Goal: Information Seeking & Learning: Learn about a topic

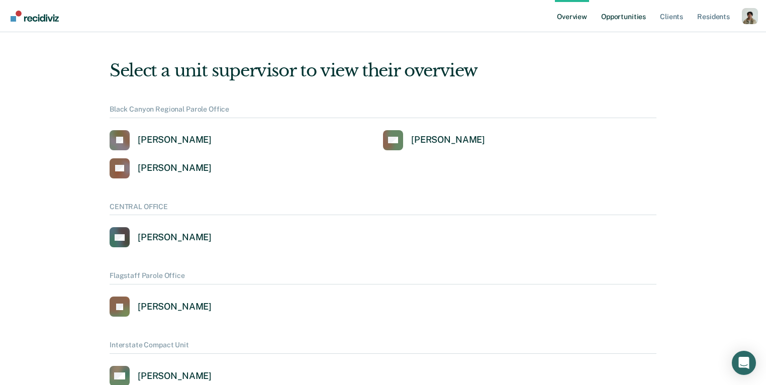
click at [640, 22] on link "Opportunities" at bounding box center [623, 16] width 49 height 32
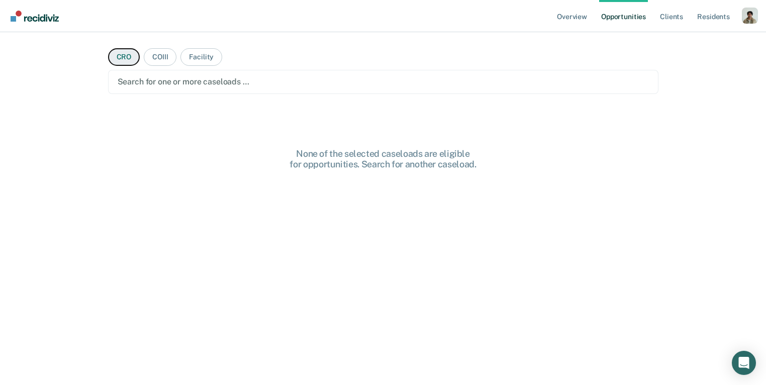
click at [108, 56] on button "CRO" at bounding box center [124, 57] width 32 height 18
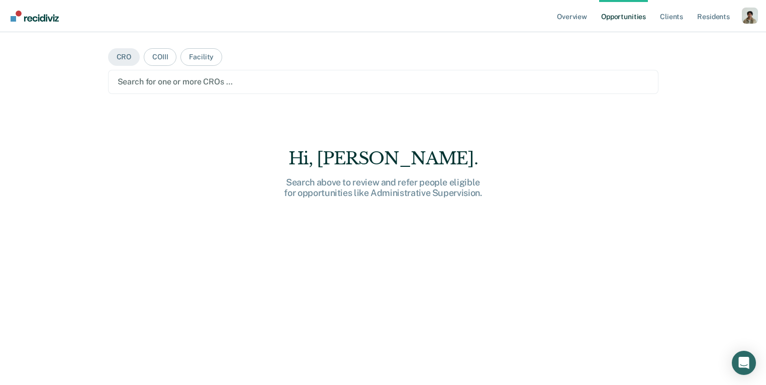
click at [181, 86] on div at bounding box center [384, 82] width 532 height 12
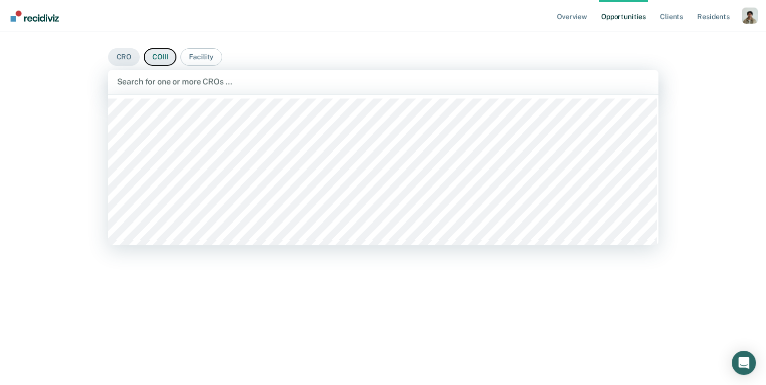
click at [155, 53] on button "COIII" at bounding box center [160, 57] width 33 height 18
click at [150, 91] on div "Search for one or more COIIIs …" at bounding box center [383, 82] width 551 height 24
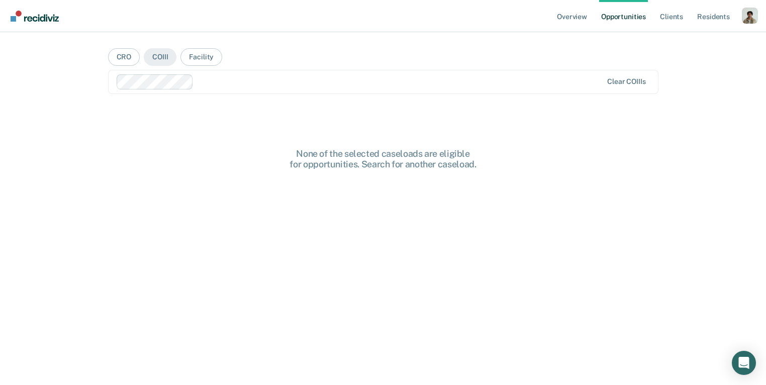
click at [191, 83] on div at bounding box center [360, 81] width 487 height 15
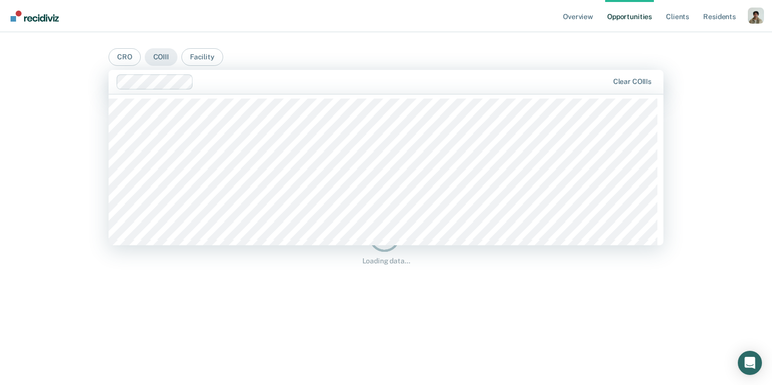
click at [298, 79] on div at bounding box center [403, 82] width 411 height 12
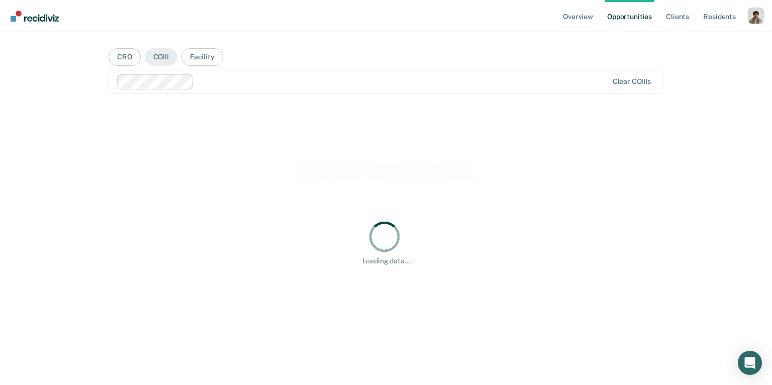
click at [299, 159] on div "Loading data..." at bounding box center [386, 242] width 555 height 273
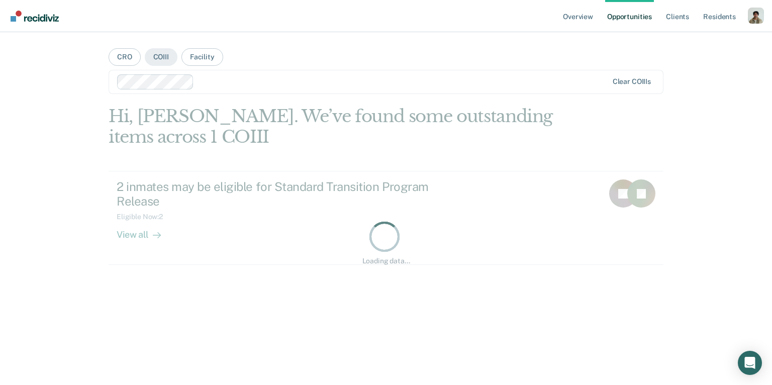
click at [324, 95] on main "CRO COIII Facility Clear COIIIs Hi, [PERSON_NAME]. We’ve found some outstanding…" at bounding box center [386, 196] width 579 height 329
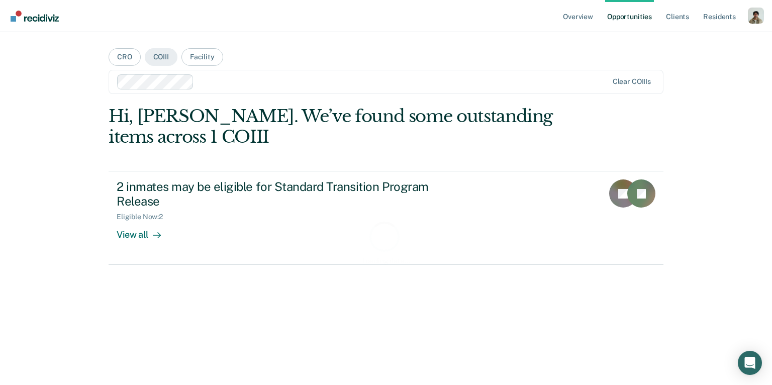
click at [342, 81] on div at bounding box center [403, 82] width 410 height 12
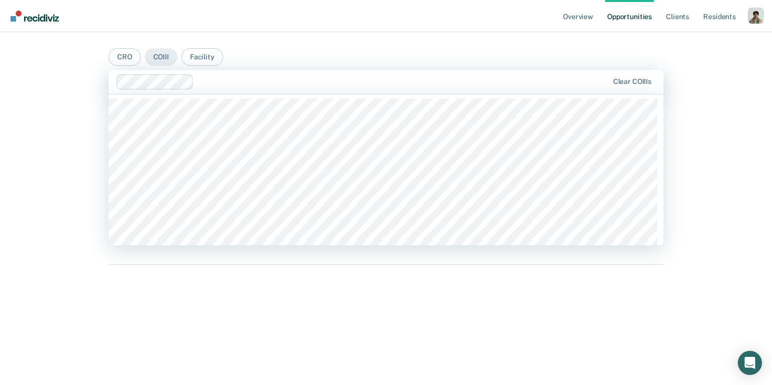
click at [305, 169] on div at bounding box center [386, 170] width 555 height 151
click at [372, 80] on div at bounding box center [403, 82] width 411 height 12
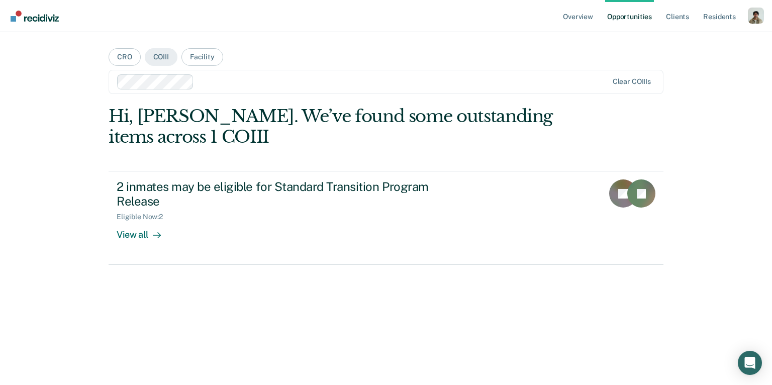
click at [386, 87] on div at bounding box center [363, 81] width 492 height 15
click at [399, 82] on div at bounding box center [443, 82] width 330 height 12
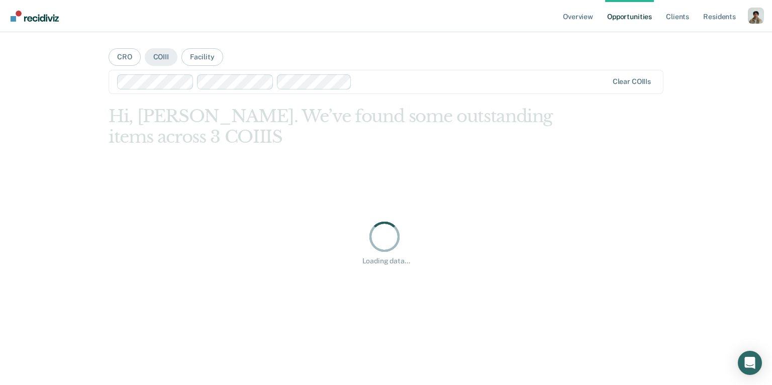
click at [417, 88] on div at bounding box center [363, 81] width 492 height 15
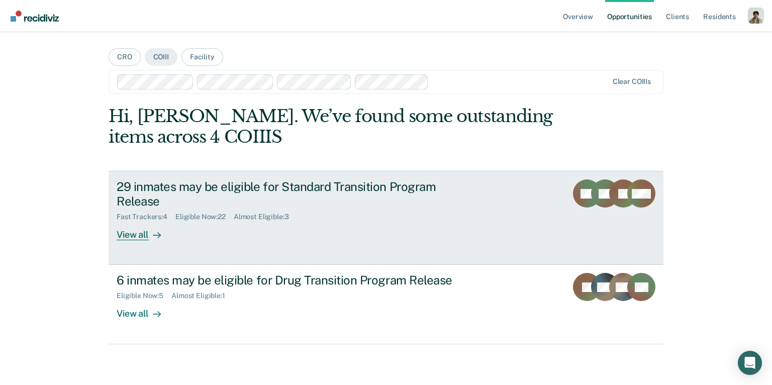
click at [157, 226] on div "View all" at bounding box center [145, 231] width 56 height 20
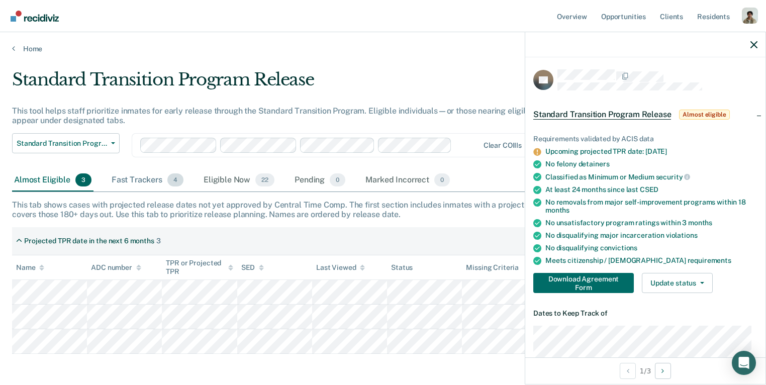
click at [132, 185] on div "Fast Trackers 4" at bounding box center [148, 180] width 76 height 22
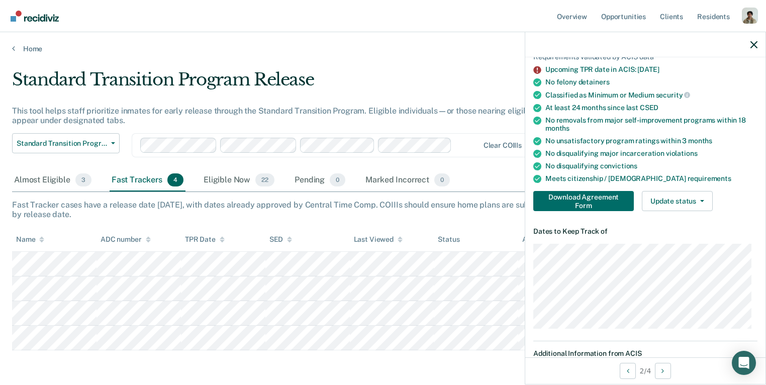
scroll to position [77, 0]
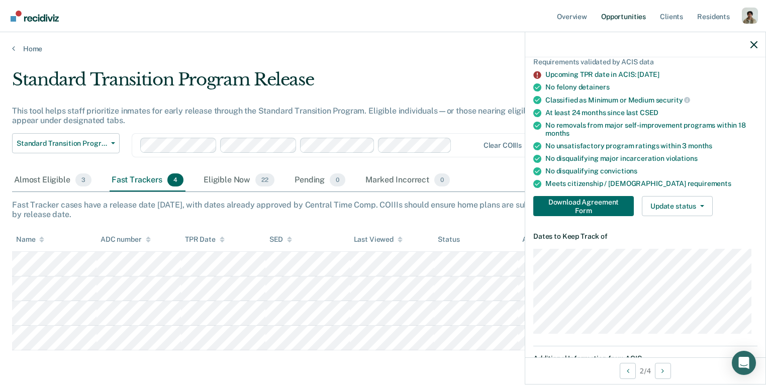
click at [639, 14] on link "Opportunities" at bounding box center [623, 16] width 49 height 32
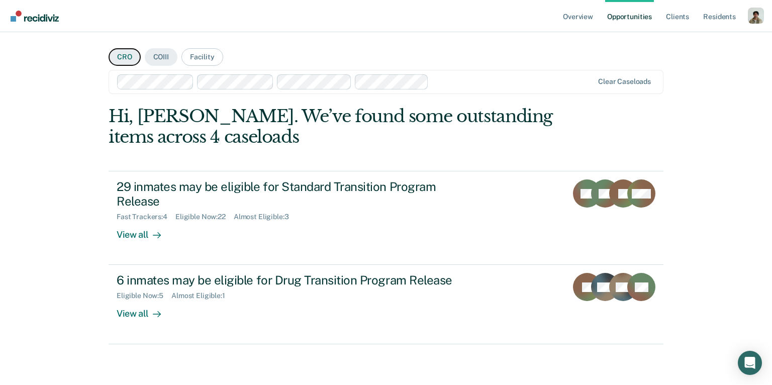
click at [126, 58] on button "CRO" at bounding box center [125, 57] width 32 height 18
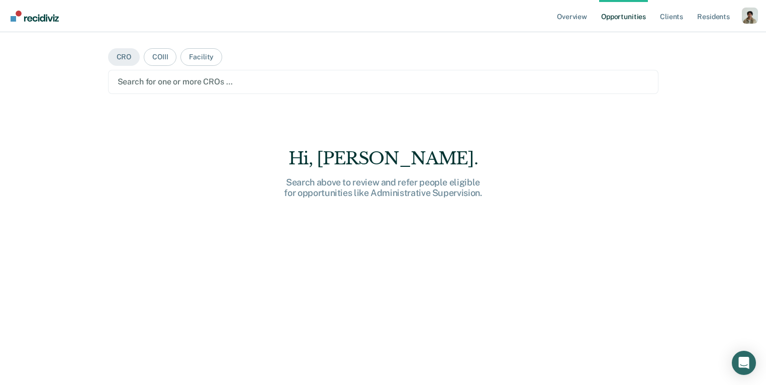
click at [146, 71] on div "Search for one or more CROs …" at bounding box center [383, 82] width 551 height 24
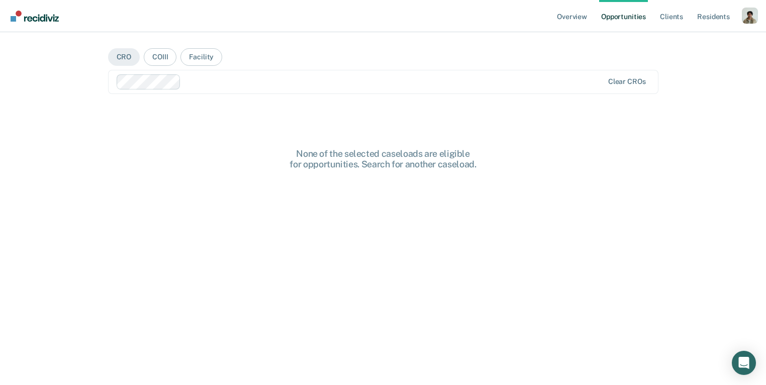
click at [204, 82] on div at bounding box center [394, 82] width 418 height 12
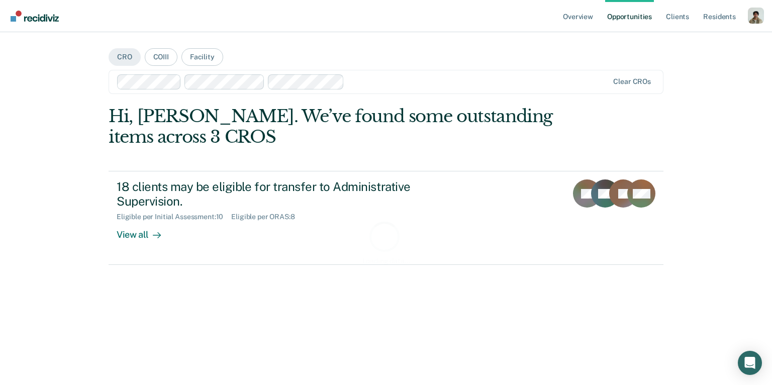
click at [151, 232] on div "Loading data..." at bounding box center [386, 242] width 523 height 46
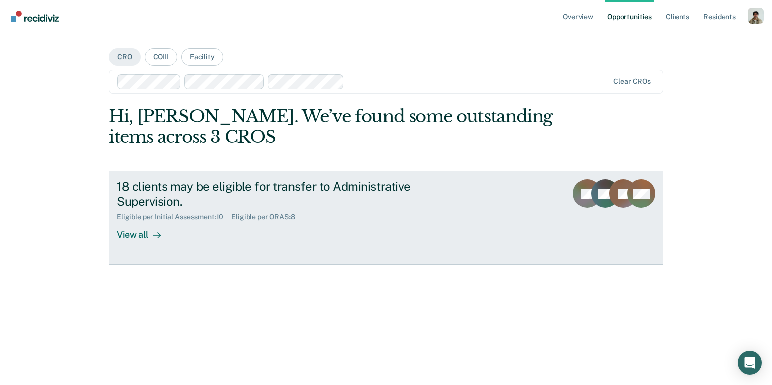
click at [149, 235] on div at bounding box center [155, 235] width 12 height 12
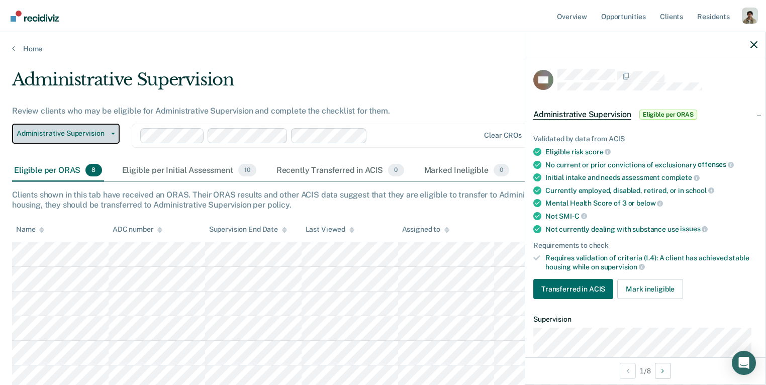
click at [112, 133] on icon "button" at bounding box center [113, 134] width 4 height 2
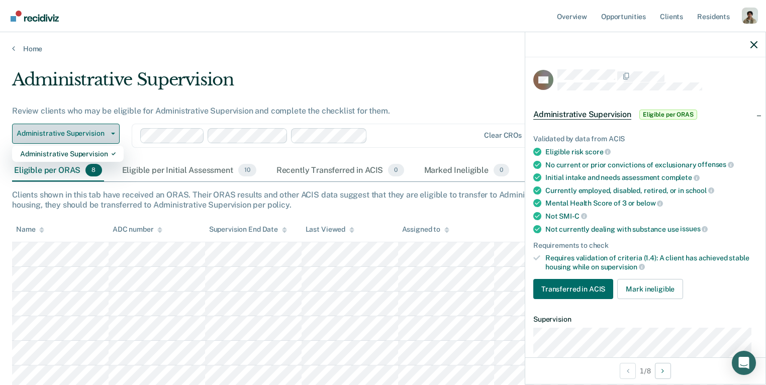
click at [112, 133] on icon "button" at bounding box center [113, 134] width 4 height 2
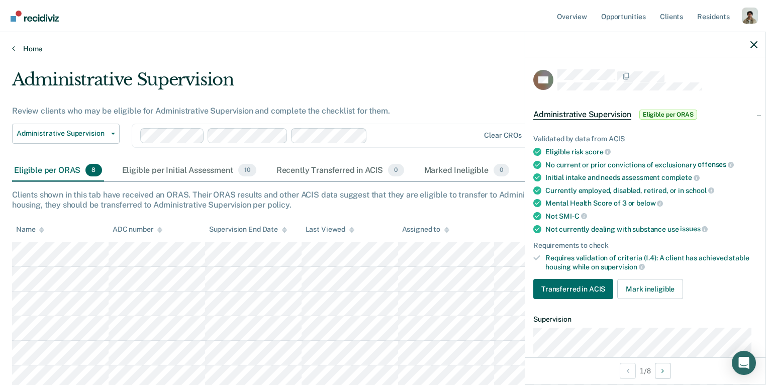
click at [13, 51] on icon at bounding box center [13, 48] width 3 height 8
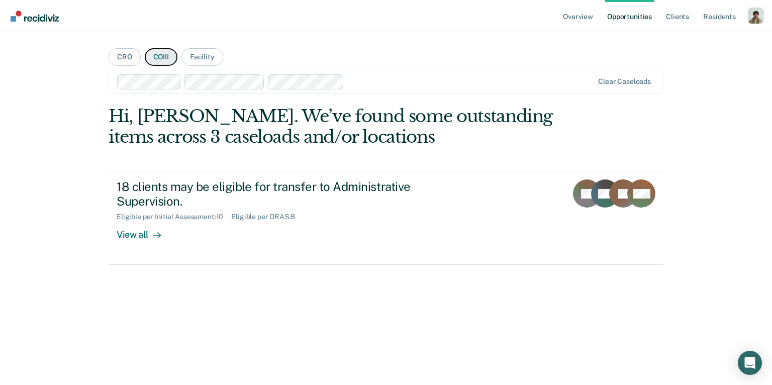
click at [167, 58] on button "COIII" at bounding box center [161, 57] width 33 height 18
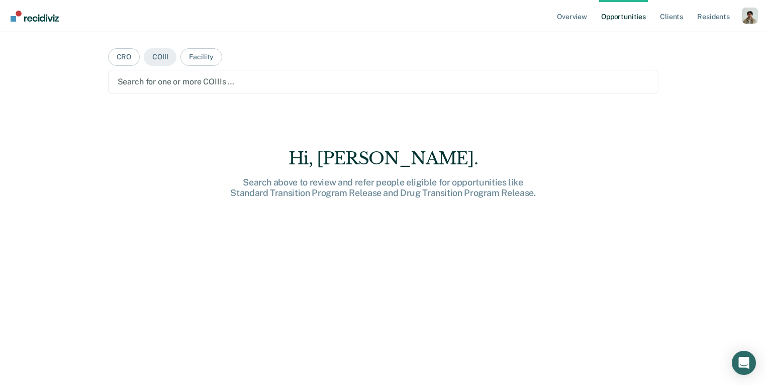
click at [173, 80] on div at bounding box center [384, 82] width 532 height 12
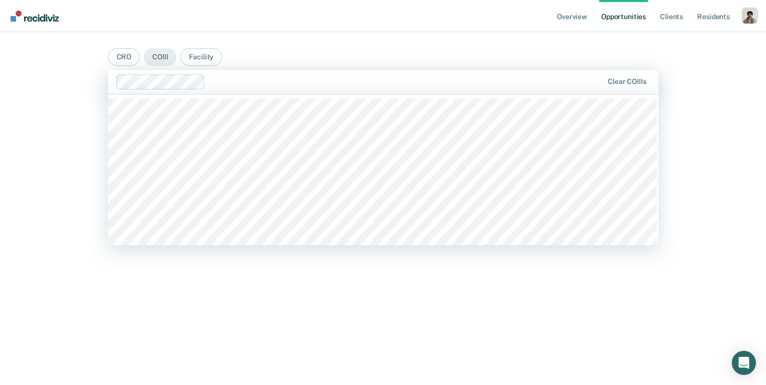
click at [271, 76] on div at bounding box center [406, 82] width 394 height 12
click at [323, 72] on div "Clear COIIIs" at bounding box center [383, 82] width 551 height 24
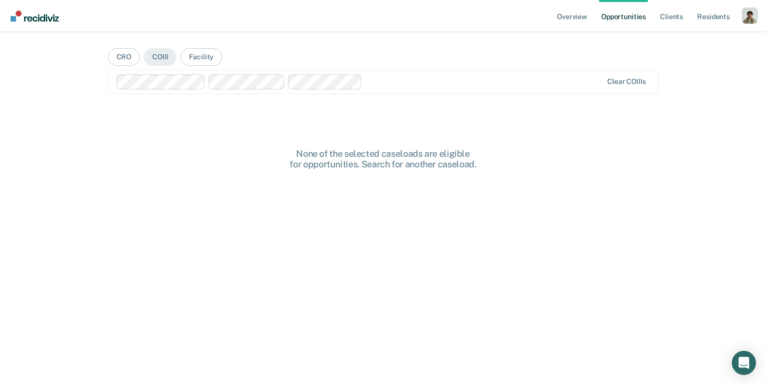
click at [398, 110] on main "CRO COIII Facility option Carlos Almanza, selected. Clear COIIIs None of the se…" at bounding box center [383, 196] width 575 height 329
click at [413, 92] on div "Clear COIIIs" at bounding box center [383, 82] width 551 height 24
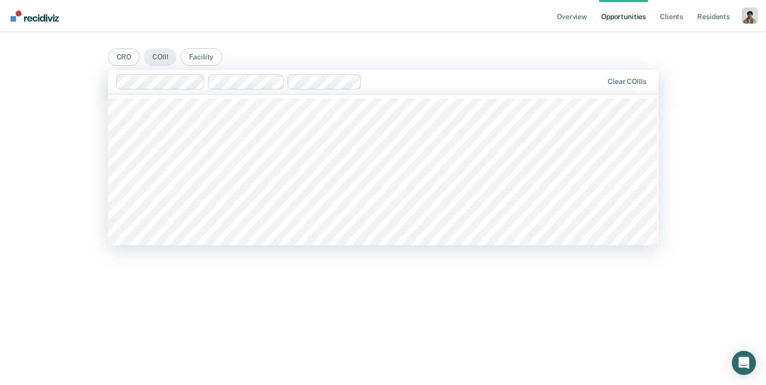
click at [384, 205] on div at bounding box center [383, 170] width 551 height 151
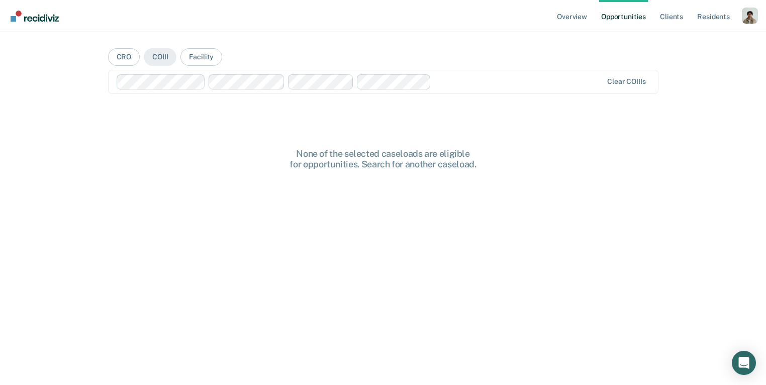
click at [323, 193] on div "None of the selected caseloads are eligible for opportunities. Search for anoth…" at bounding box center [383, 284] width 551 height 273
click at [445, 87] on div at bounding box center [518, 82] width 167 height 12
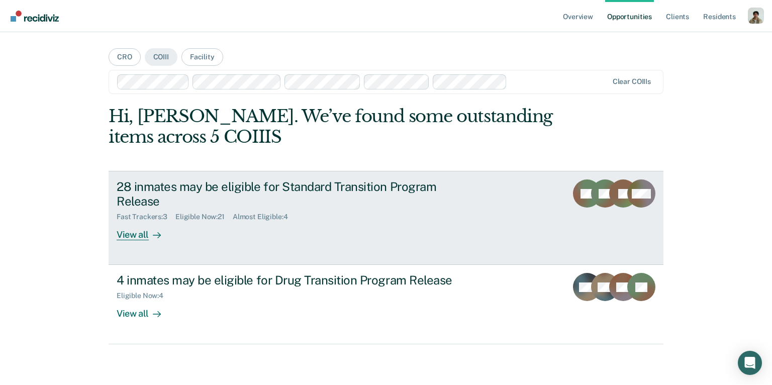
click at [140, 241] on link "28 inmates may be eligible for Standard Transition Program Release Fast Tracker…" at bounding box center [386, 218] width 555 height 94
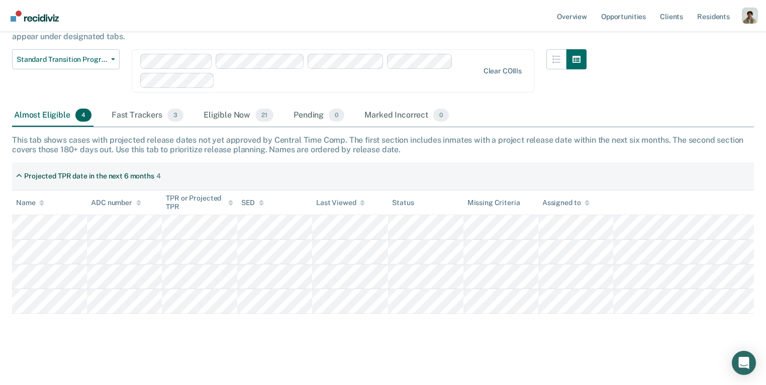
scroll to position [79, 0]
